Goal: Task Accomplishment & Management: Manage account settings

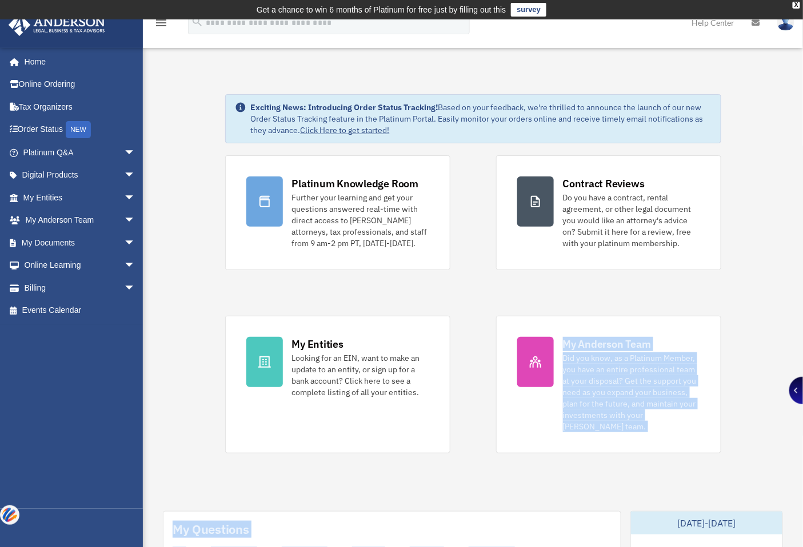
drag, startPoint x: 477, startPoint y: 330, endPoint x: 0, endPoint y: 573, distance: 535.5
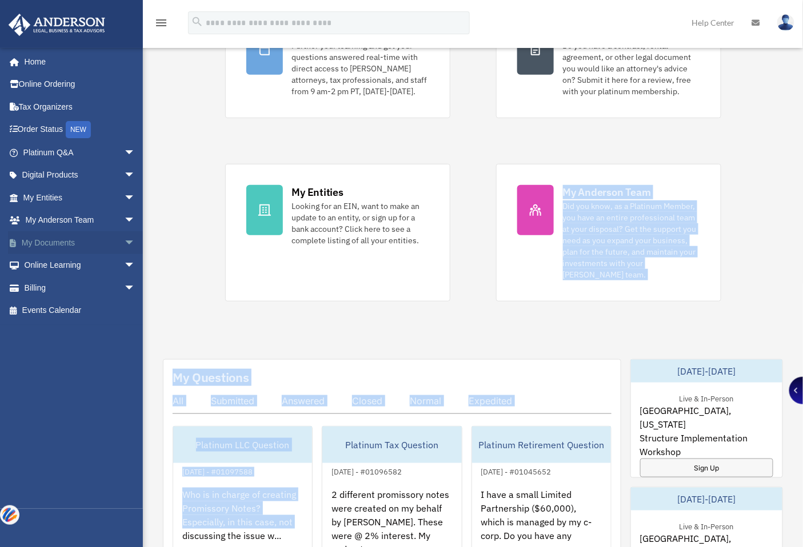
click at [67, 240] on link "My Documents arrow_drop_down" at bounding box center [80, 242] width 145 height 23
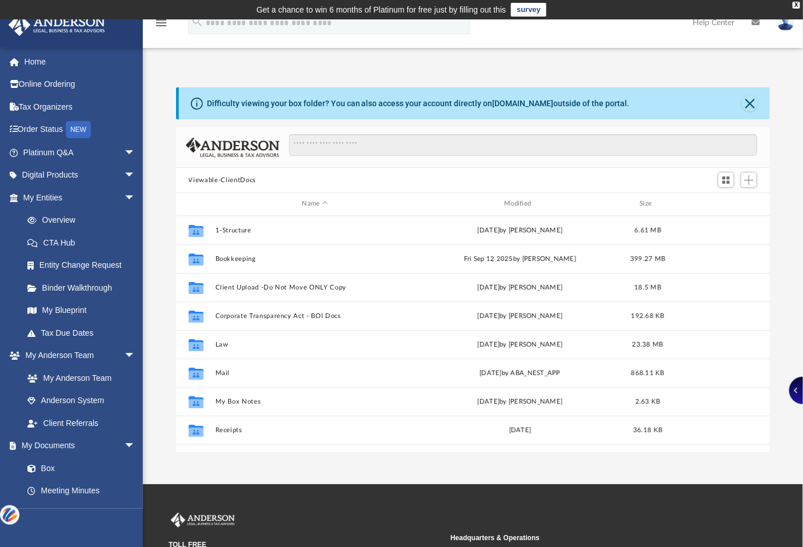
scroll to position [249, 585]
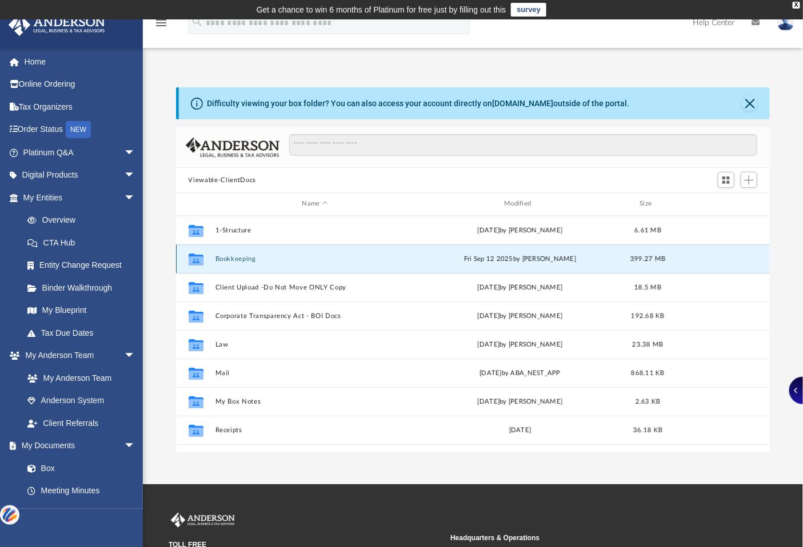
click at [225, 259] on button "Bookkeeping" at bounding box center [315, 258] width 200 height 7
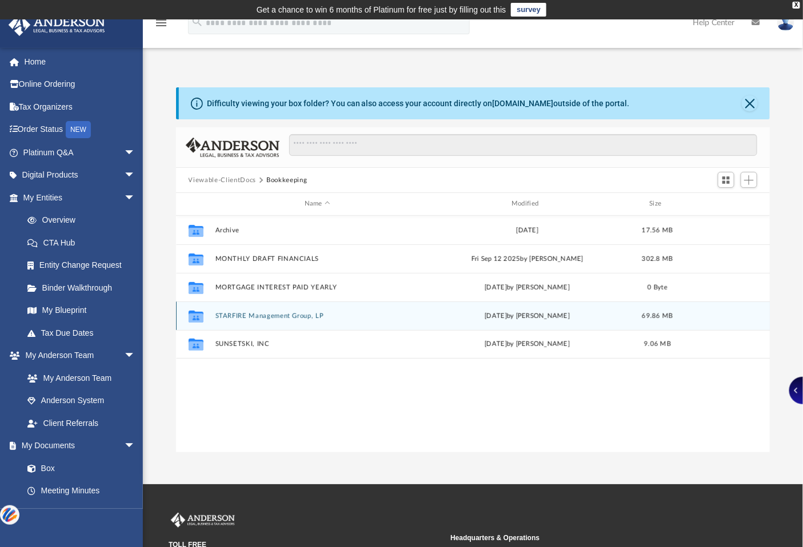
click at [241, 306] on div "Collaborated Folder STARFIRE Management Group, LP Tue Sep 2 2025 by Kingsley Da…" at bounding box center [473, 316] width 594 height 29
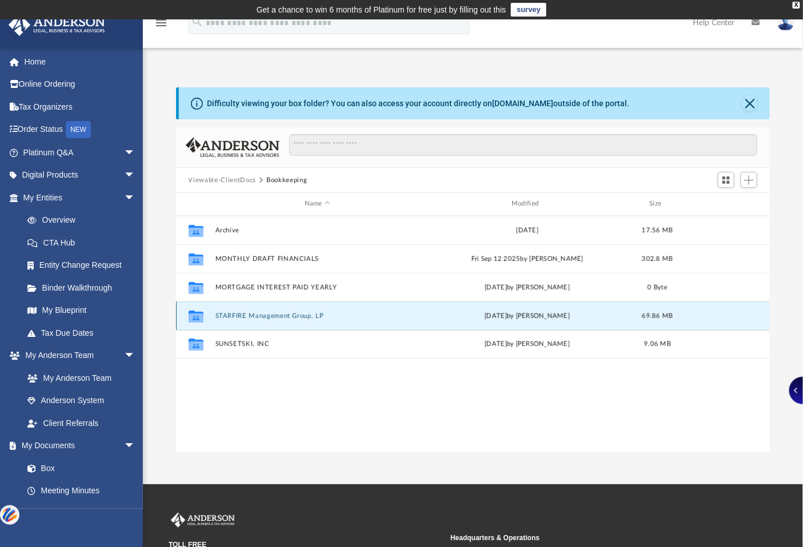
click at [239, 316] on button "STARFIRE Management Group, LP" at bounding box center [317, 316] width 205 height 7
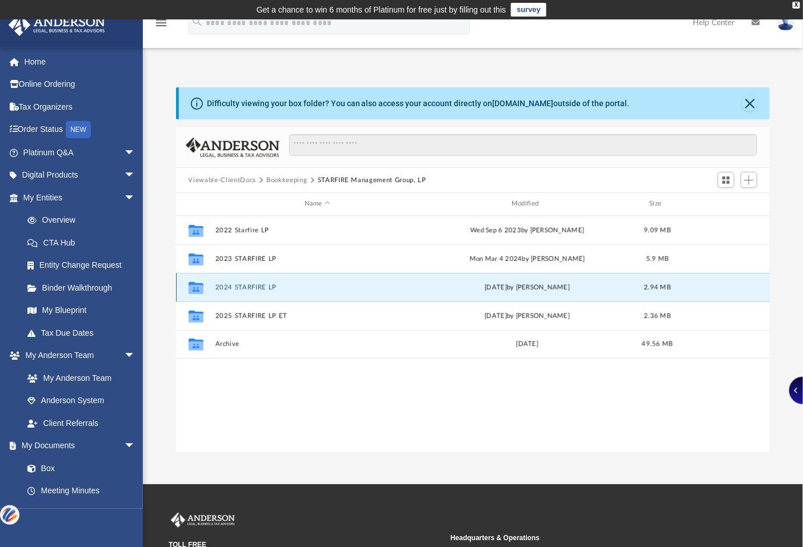
click at [244, 283] on div "Collaborated Folder 2024 STARFIRE LP Thu Jan 9 2025 by Kingsley Davenport 2.94 …" at bounding box center [473, 287] width 594 height 29
click at [250, 286] on button "2024 STARFIRE LP" at bounding box center [317, 287] width 205 height 7
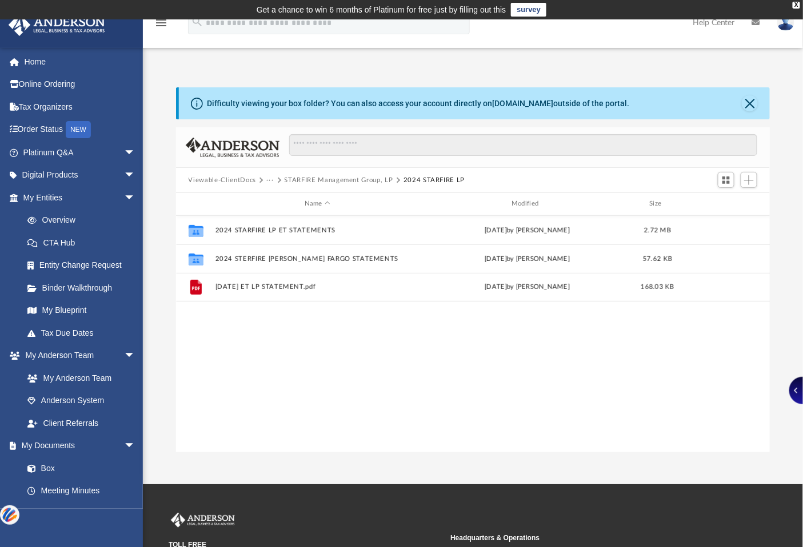
click at [302, 178] on button "STARFIRE Management Group, LP" at bounding box center [339, 180] width 109 height 10
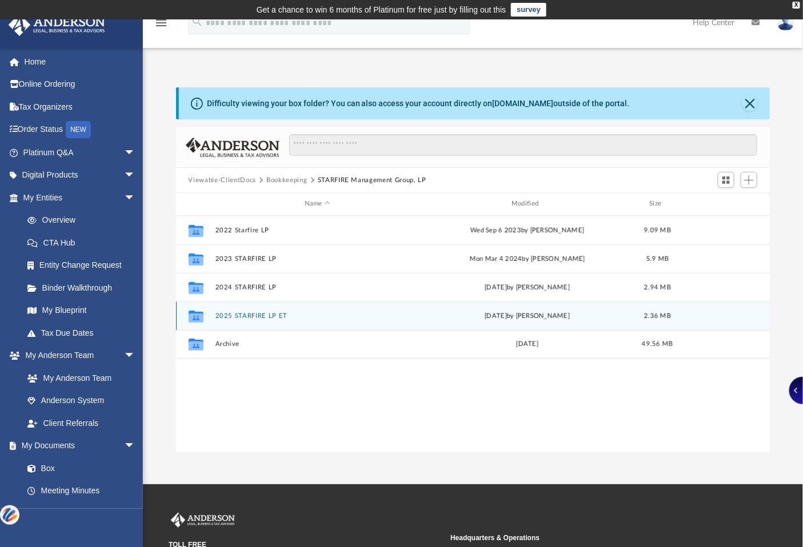
click at [247, 317] on button "2025 STARFIRE LP ET" at bounding box center [317, 316] width 205 height 7
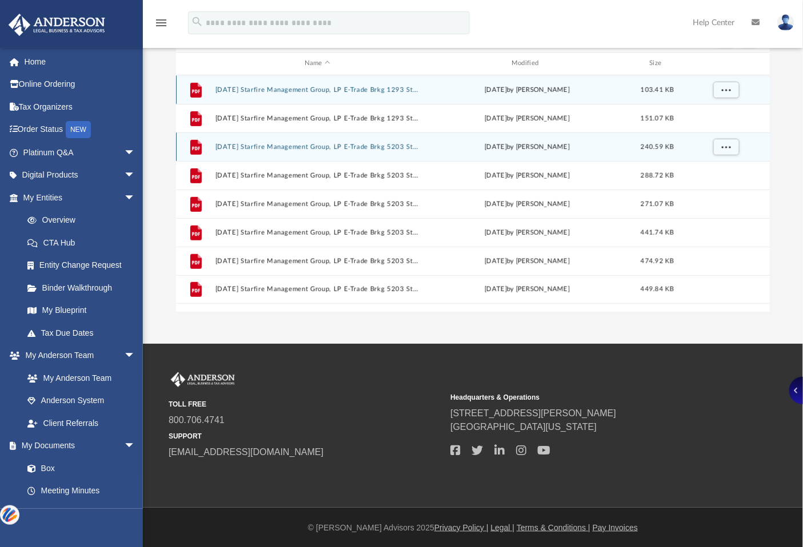
scroll to position [35, 0]
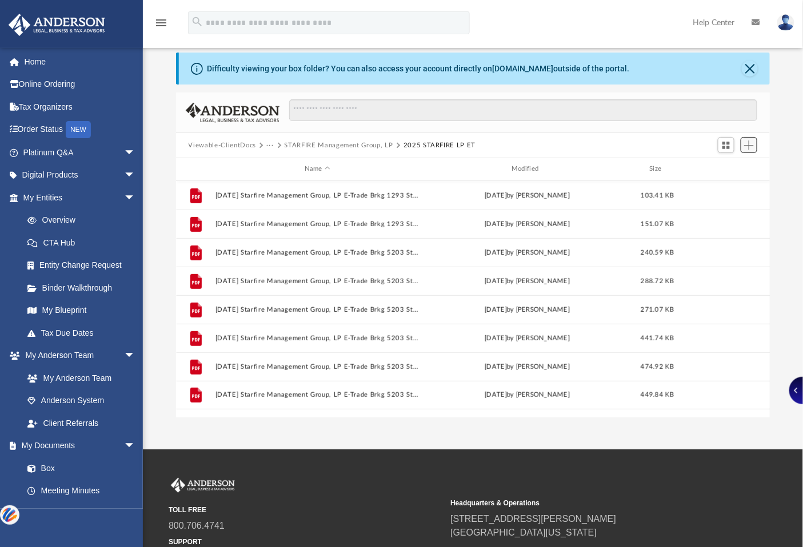
click at [745, 139] on button "Add" at bounding box center [749, 145] width 17 height 16
click at [721, 166] on li "Upload" at bounding box center [733, 168] width 37 height 12
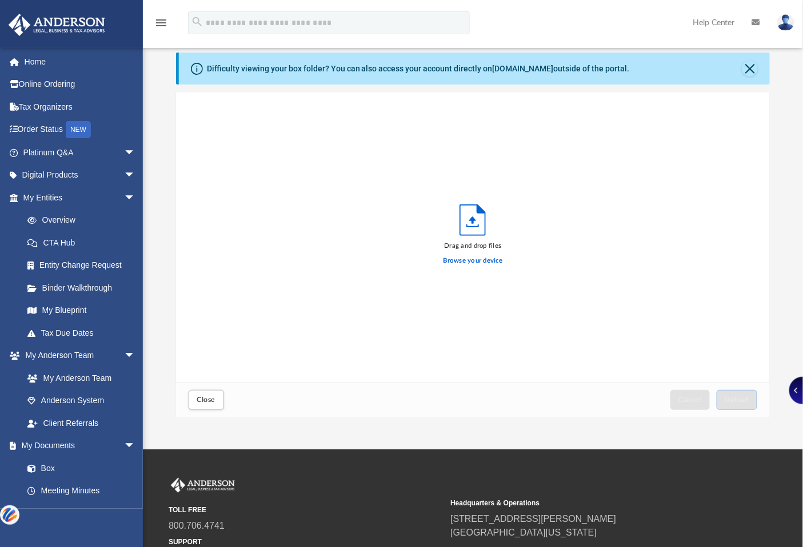
scroll to position [281, 585]
drag, startPoint x: 450, startPoint y: 294, endPoint x: 680, endPoint y: 138, distance: 278.0
click at [680, 138] on div "Drag and drop files Browse your device" at bounding box center [473, 238] width 594 height 290
click at [752, 67] on button "Close" at bounding box center [750, 69] width 16 height 16
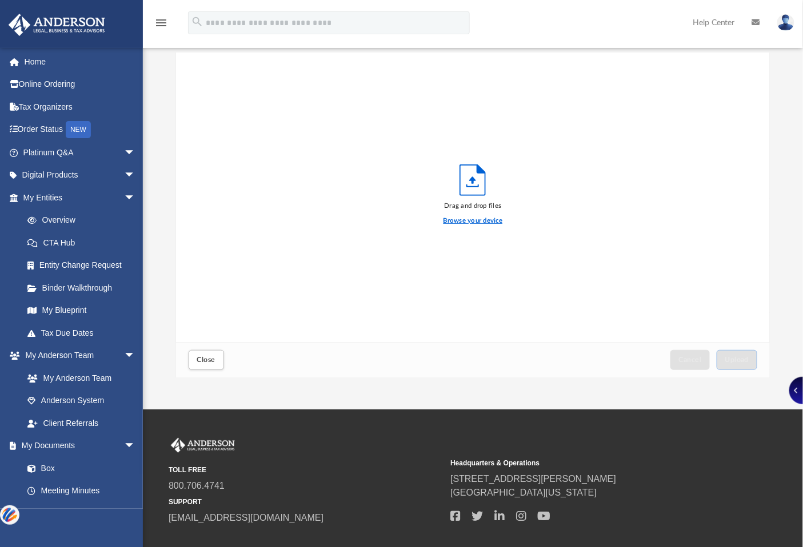
click at [472, 221] on label "Browse your device" at bounding box center [472, 221] width 59 height 10
click at [0, 0] on input "Browse your device" at bounding box center [0, 0] width 0 height 0
click at [202, 363] on button "Close" at bounding box center [206, 360] width 35 height 20
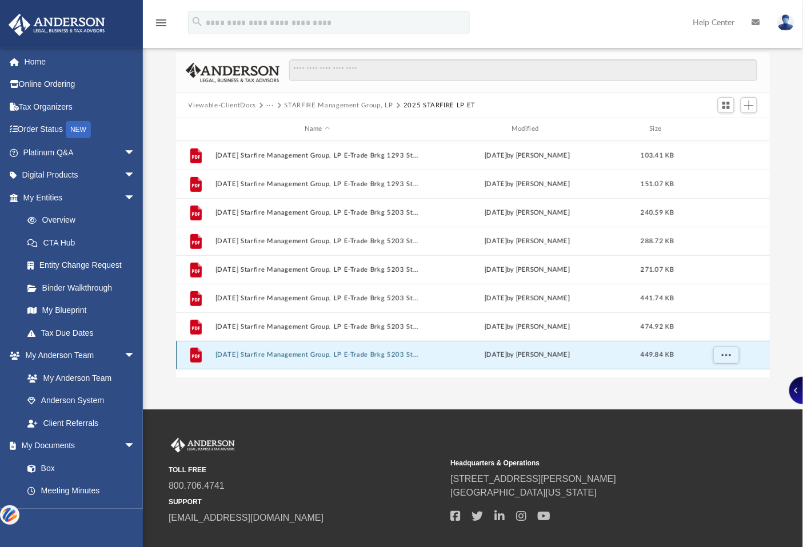
click at [265, 353] on button "2025.08.31 Starfire Management Group, LP E-Trade Brkg 5203 Statement (prev 1293…" at bounding box center [317, 354] width 205 height 7
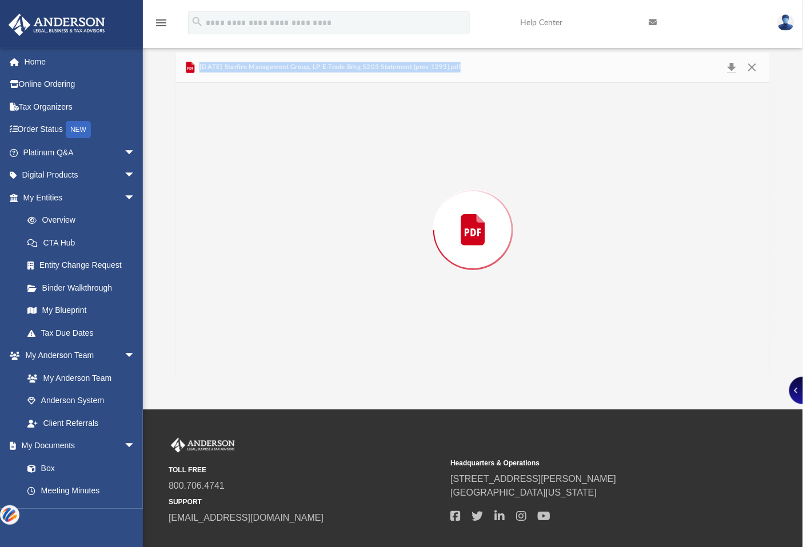
click at [265, 353] on div "Preview" at bounding box center [473, 230] width 594 height 295
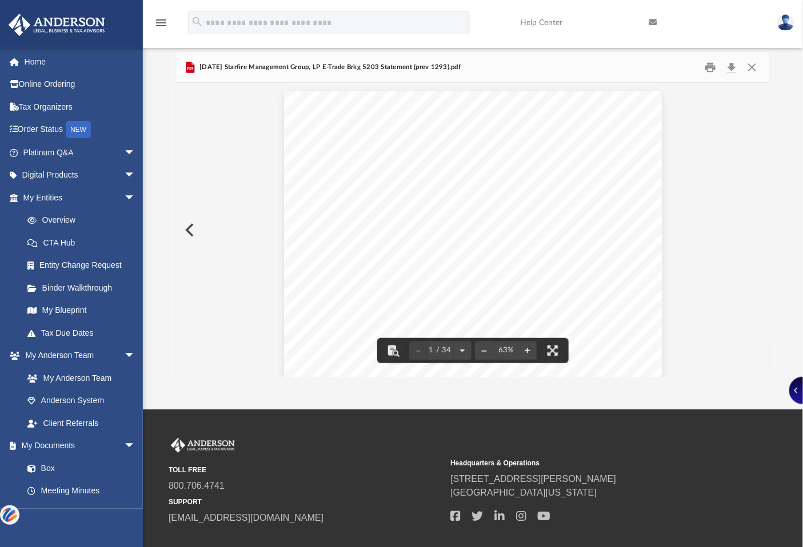
click at [305, 65] on span "2025.08.31 Starfire Management Group, LP E-Trade Brkg 5203 Statement (prev 1293…" at bounding box center [328, 67] width 263 height 10
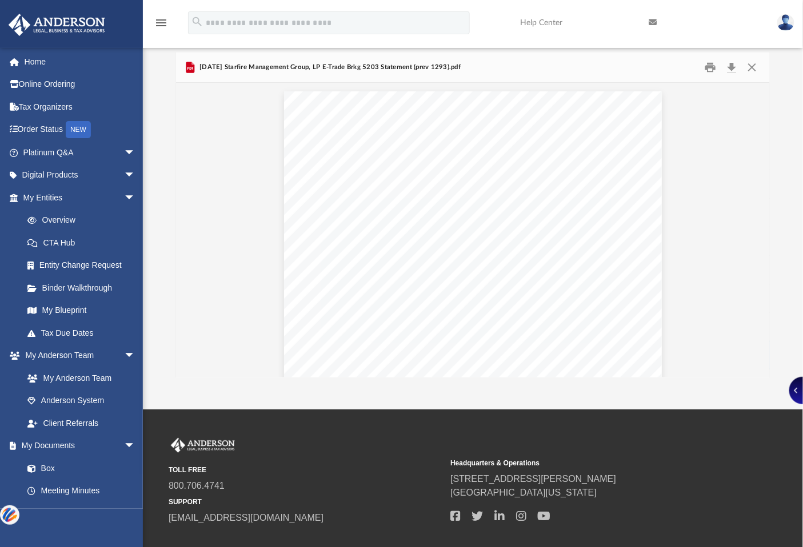
click at [414, 67] on span "2025.08.31 Starfire Management Group, LP E-Trade Brkg 5203 Statement (prev 1293…" at bounding box center [328, 67] width 263 height 10
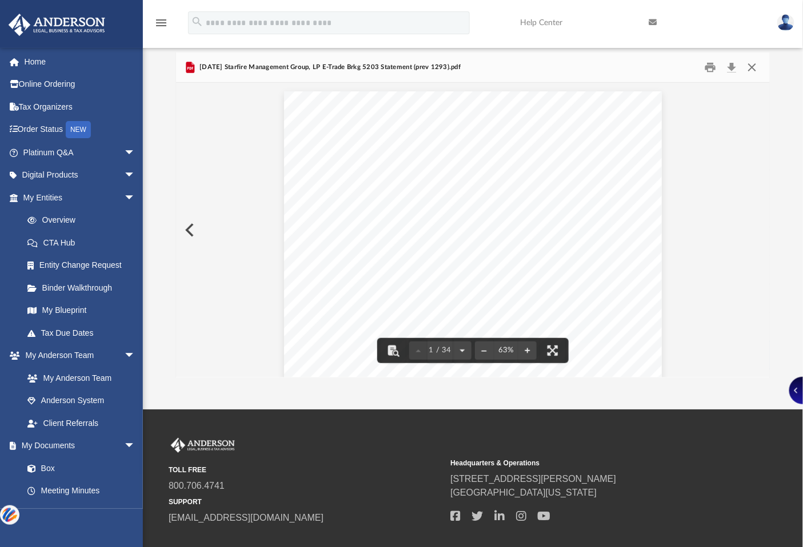
click at [752, 65] on button "Close" at bounding box center [752, 68] width 21 height 18
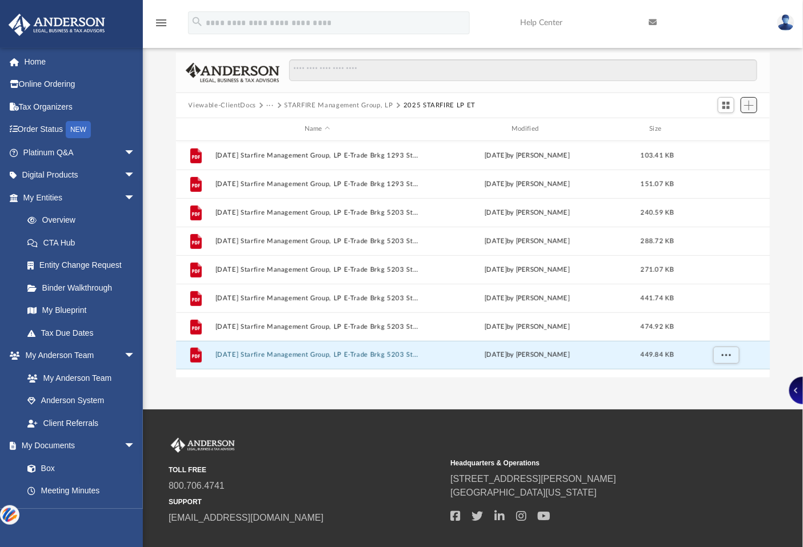
click at [752, 101] on span "Add" at bounding box center [749, 106] width 10 height 10
click at [728, 127] on li "Upload" at bounding box center [733, 128] width 37 height 12
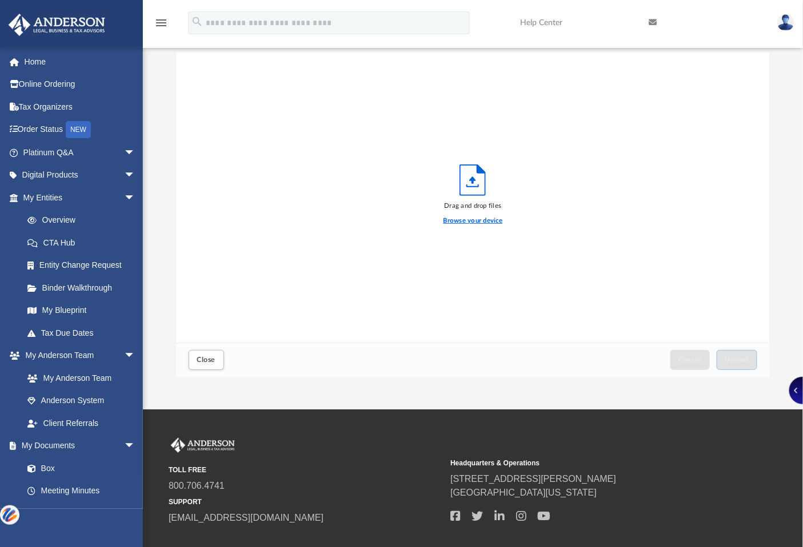
click at [457, 220] on label "Browse your device" at bounding box center [472, 221] width 59 height 10
click at [0, 0] on input "Browse your device" at bounding box center [0, 0] width 0 height 0
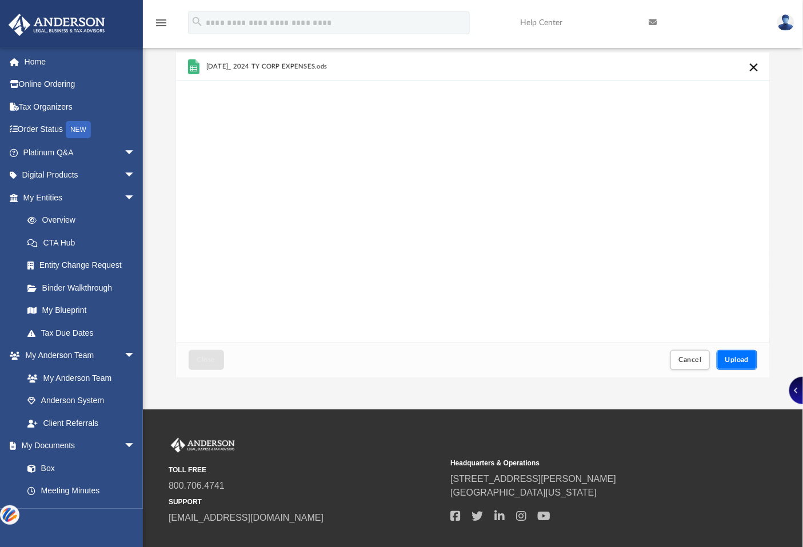
click at [737, 362] on span "Upload" at bounding box center [737, 360] width 24 height 7
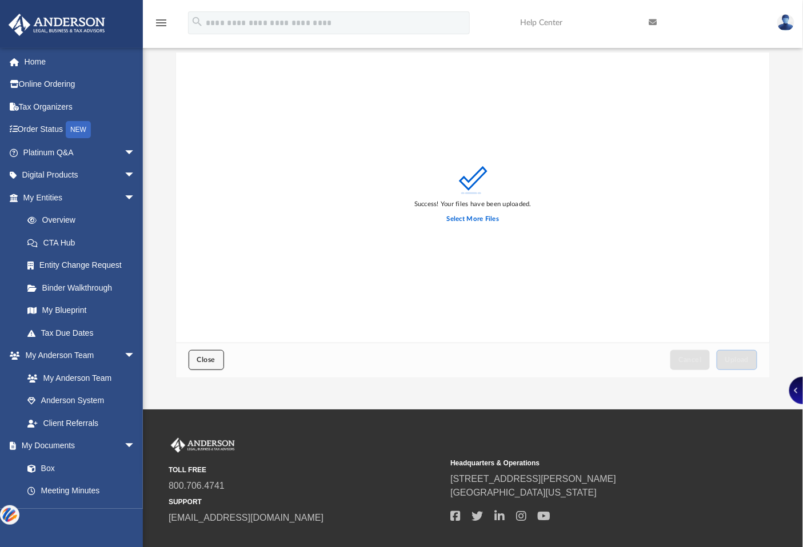
click at [197, 363] on span "Close" at bounding box center [206, 360] width 18 height 7
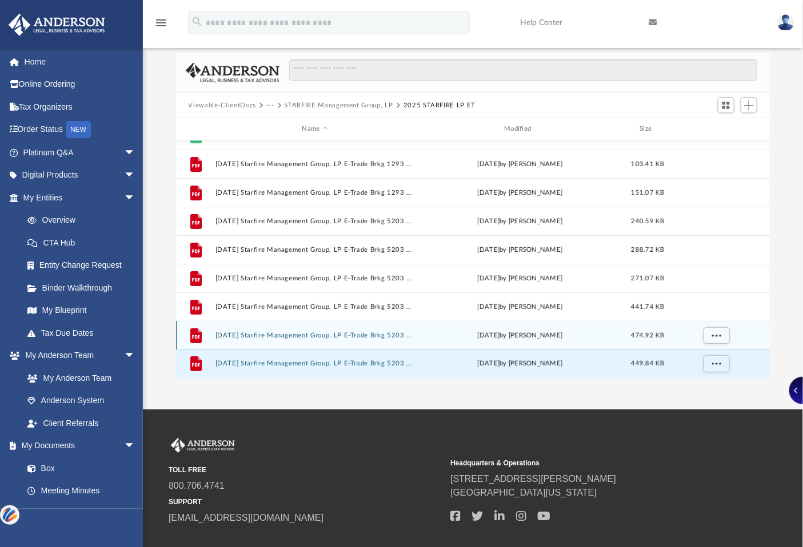
scroll to position [0, 0]
